Goal: Find contact information: Find contact information

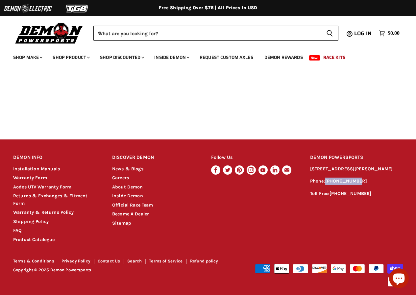
drag, startPoint x: 358, startPoint y: 189, endPoint x: 326, endPoint y: 190, distance: 32.3
click at [326, 185] on p "Phone: 905-881-9510" at bounding box center [356, 182] width 93 height 8
copy link "[PHONE_NUMBER]"
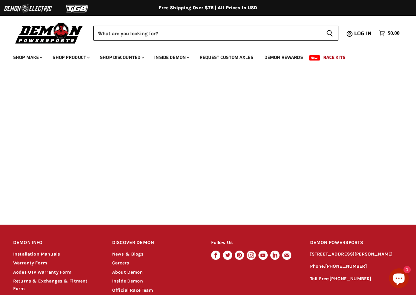
scroll to position [338, 0]
